Goal: Task Accomplishment & Management: Manage account settings

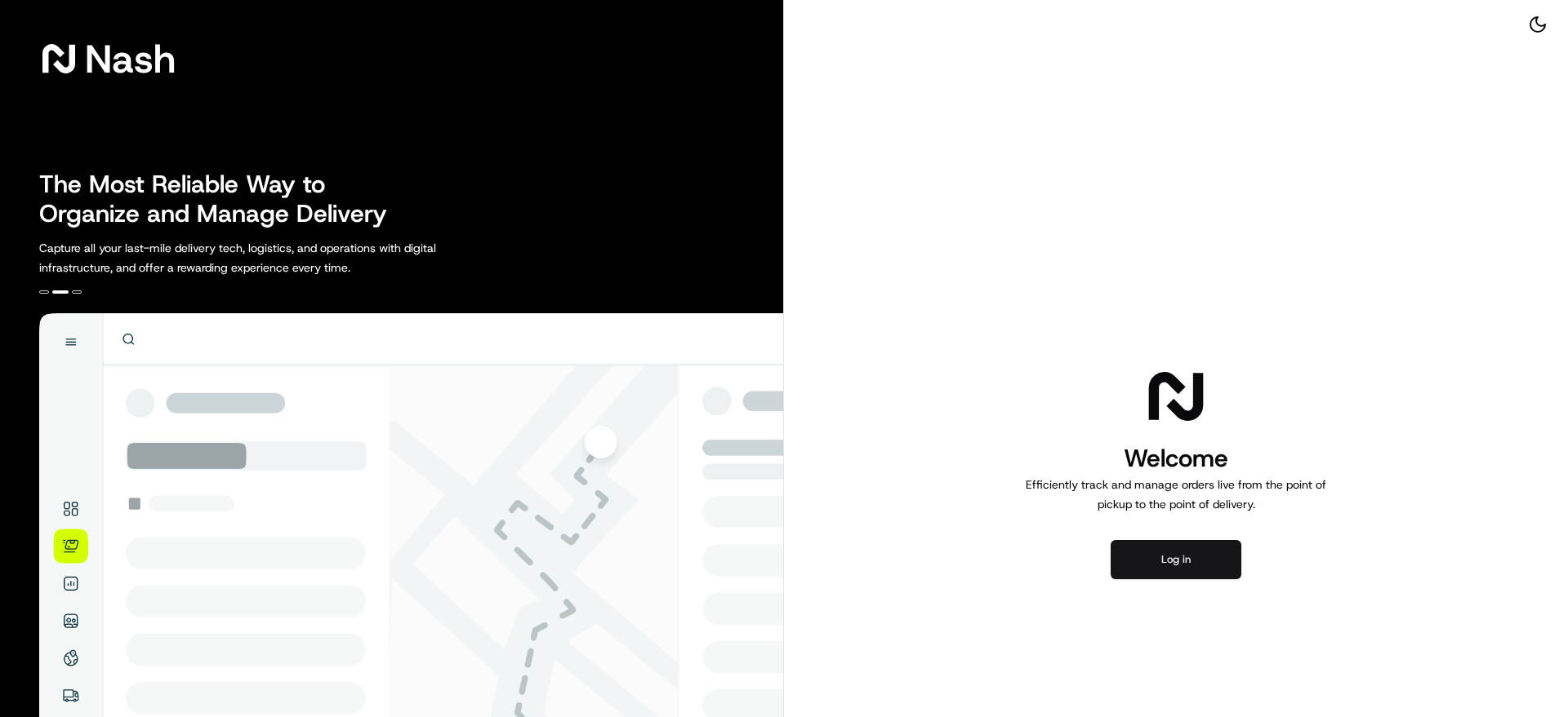
click at [1220, 545] on button "Log in" at bounding box center [1176, 559] width 131 height 39
